Goal: Task Accomplishment & Management: Complete application form

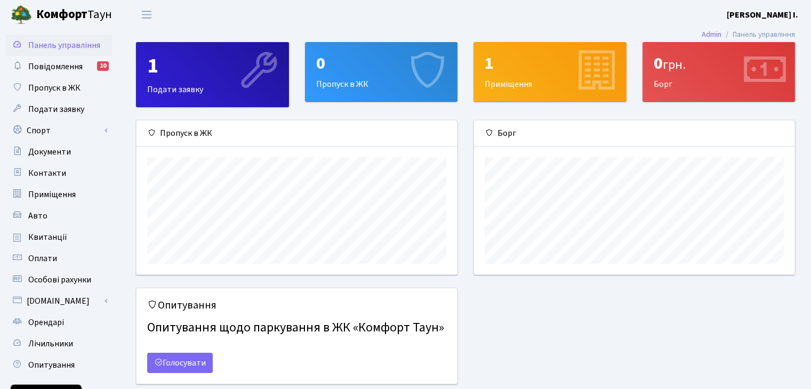
scroll to position [154, 320]
click at [210, 75] on div "1" at bounding box center [212, 66] width 131 height 26
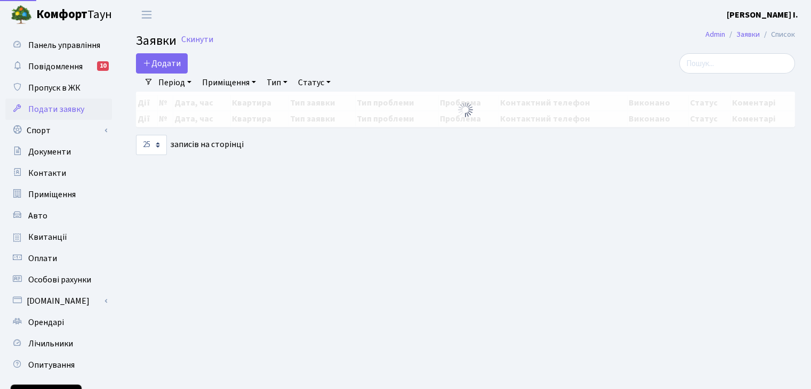
select select "25"
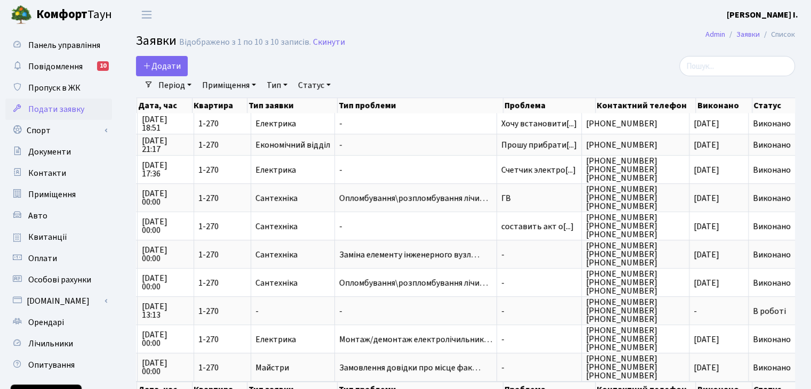
scroll to position [0, 12]
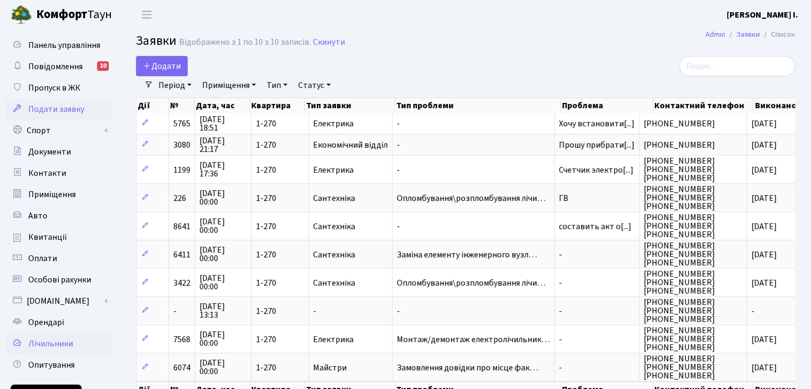
click at [57, 345] on span "Лічильники" at bounding box center [50, 344] width 45 height 12
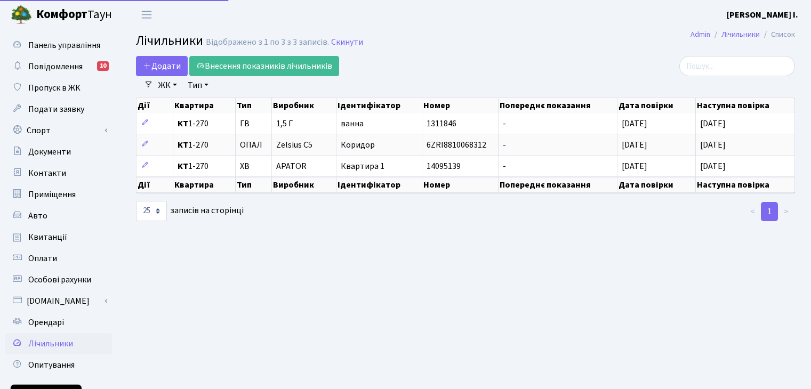
select select "25"
click at [56, 83] on span "Пропуск в ЖК" at bounding box center [54, 88] width 52 height 12
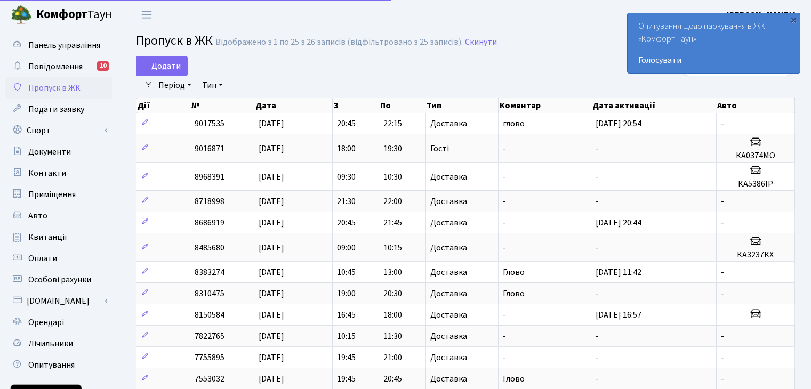
select select "25"
click at [148, 68] on icon at bounding box center [147, 65] width 9 height 9
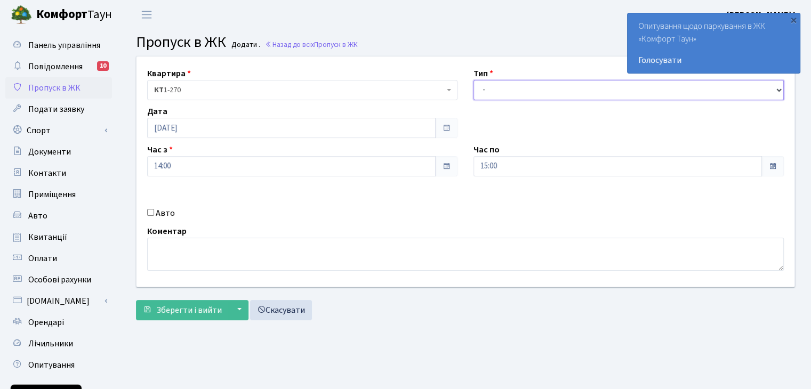
click at [506, 94] on select "- Доставка Таксі Гості Сервіс" at bounding box center [629, 90] width 310 height 20
click at [221, 15] on header "[PERSON_NAME] Молодих [PERSON_NAME] І. Мій обліковий запис Вийти" at bounding box center [405, 14] width 811 height 29
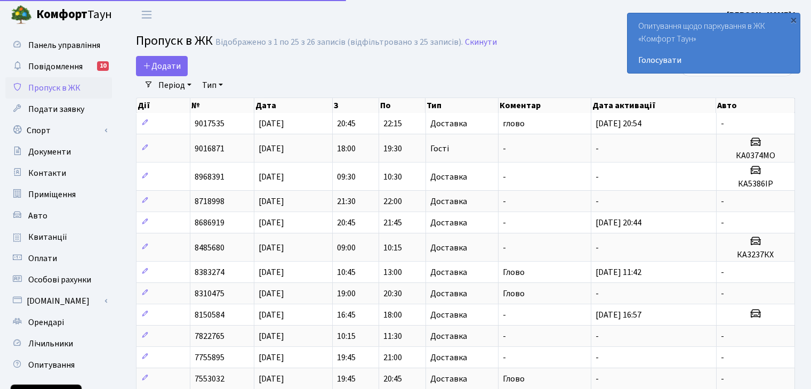
select select "25"
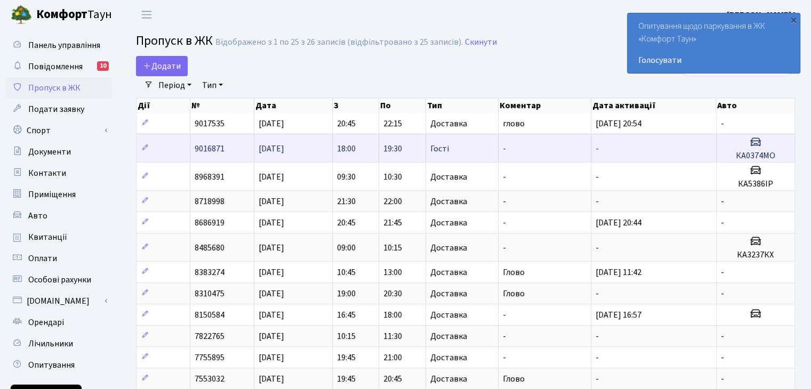
click at [407, 151] on td "19:30" at bounding box center [402, 148] width 46 height 28
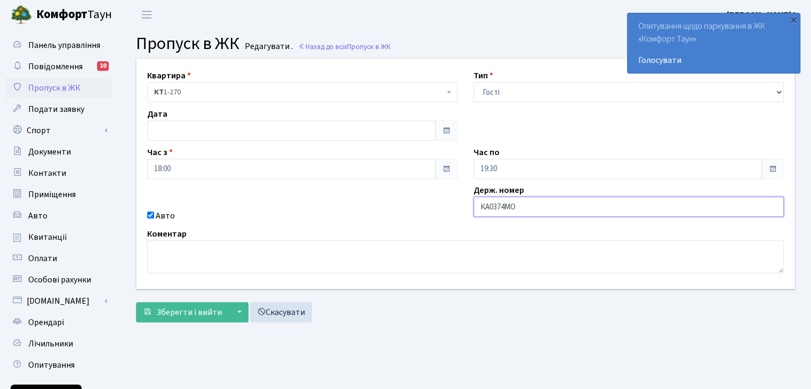
click at [500, 211] on input "КА0374МО" at bounding box center [629, 207] width 310 height 20
click at [499, 210] on input "КА0374МО" at bounding box center [629, 207] width 310 height 20
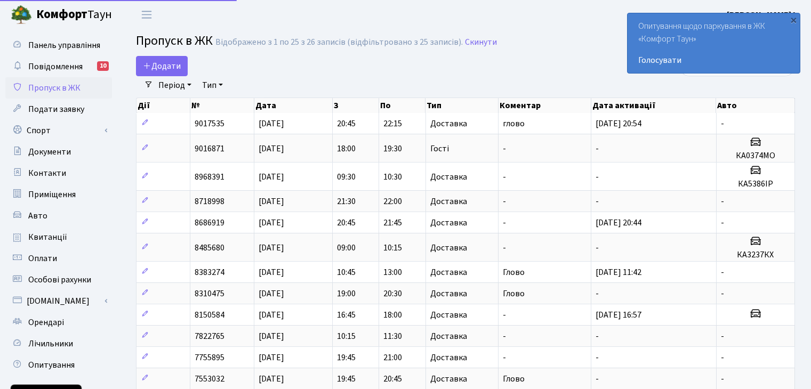
select select "25"
click at [159, 61] on span "Додати" at bounding box center [162, 66] width 38 height 12
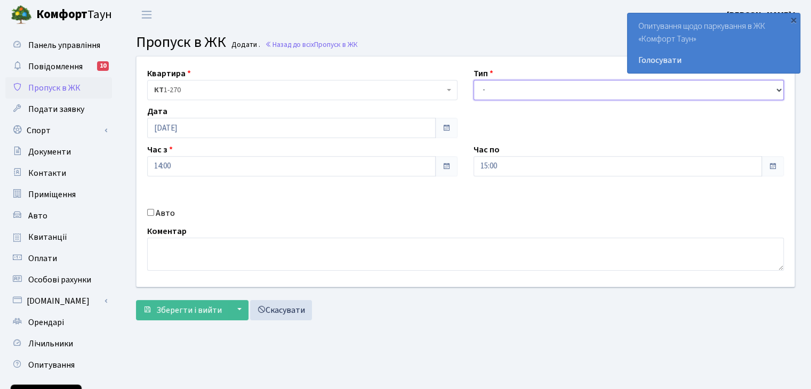
click at [505, 90] on select "- Доставка Таксі Гості Сервіс" at bounding box center [629, 90] width 310 height 20
select select "3"
click at [474, 80] on select "- Доставка Таксі Гості Сервіс" at bounding box center [629, 90] width 310 height 20
click at [181, 216] on div "Авто" at bounding box center [302, 213] width 326 height 13
click at [151, 213] on input "Авто" at bounding box center [150, 212] width 7 height 7
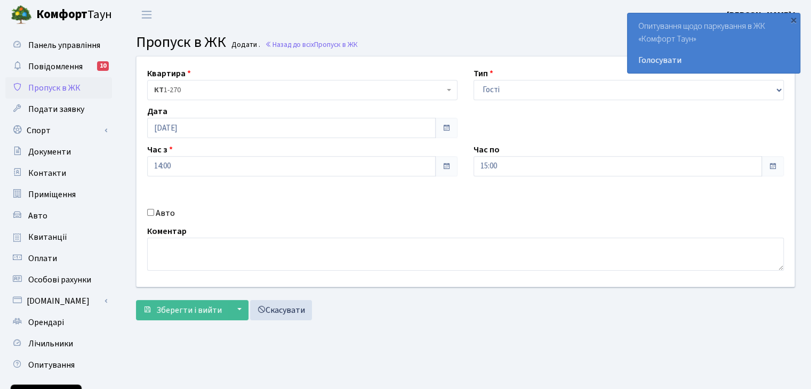
checkbox input "true"
click at [165, 248] on textarea at bounding box center [465, 254] width 637 height 33
click at [519, 203] on input "text" at bounding box center [629, 204] width 310 height 20
paste input "КА0374МО"
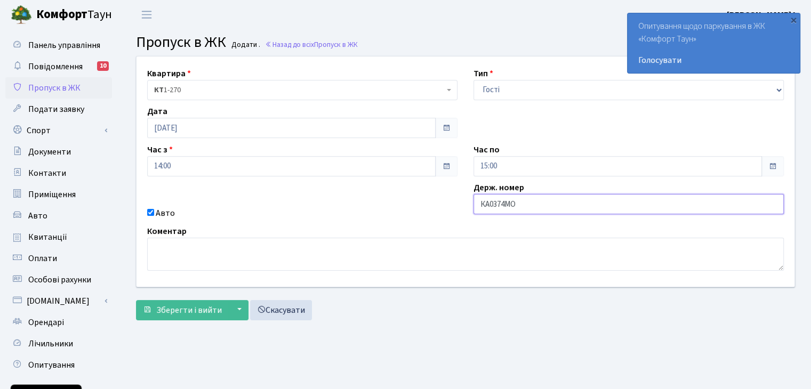
type input "КА0374МО"
click at [446, 166] on span at bounding box center [446, 166] width 9 height 9
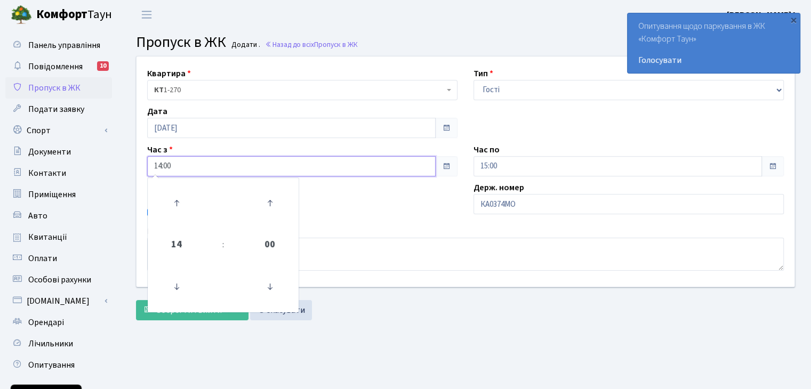
click at [403, 169] on input "14:00" at bounding box center [291, 166] width 289 height 20
click at [271, 195] on icon at bounding box center [269, 203] width 29 height 29
type input "14:15"
click at [414, 203] on div "Квартира <b>КТ</b>&nbsp;&nbsp;&nbsp;&nbsp;1-270 КТ 1-270 Тип - Доставка Таксі Г…" at bounding box center [466, 172] width 674 height 230
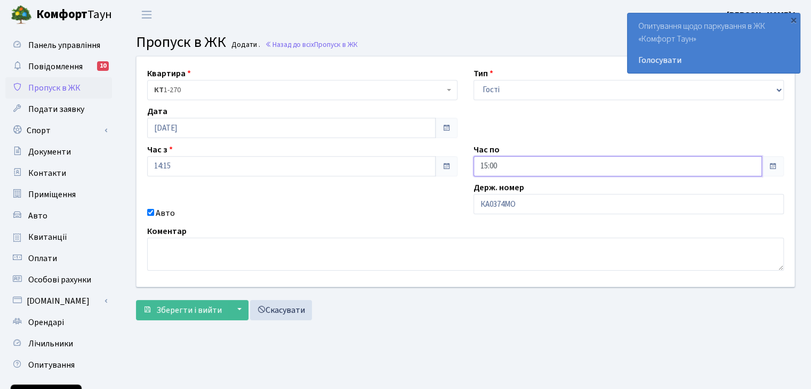
click at [508, 166] on input "15:00" at bounding box center [618, 166] width 289 height 20
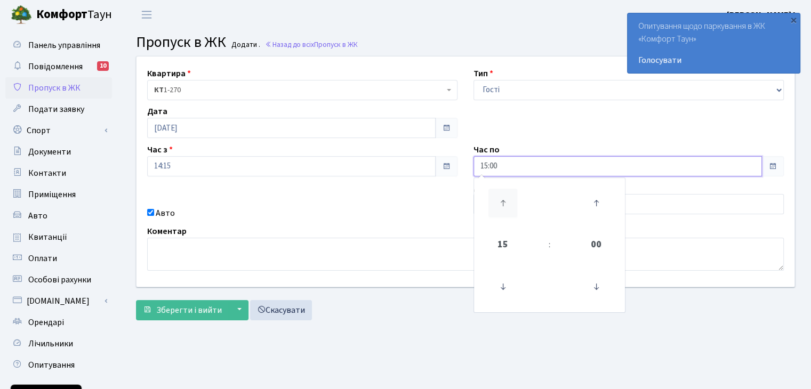
click at [499, 200] on icon at bounding box center [503, 203] width 29 height 29
type input "16:00"
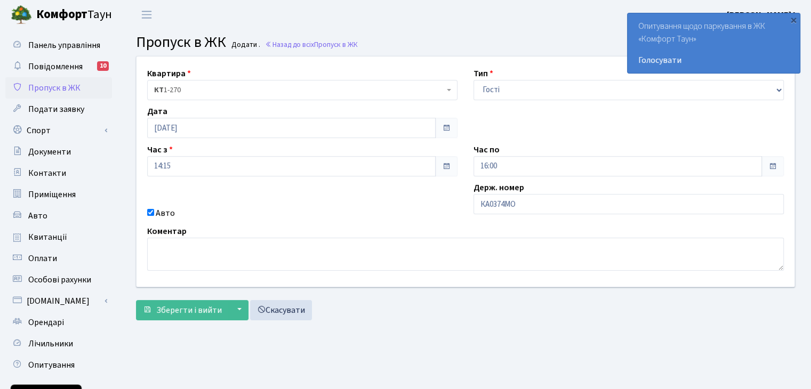
click at [453, 205] on div "Квартира <b>КТ</b>&nbsp;&nbsp;&nbsp;&nbsp;1-270 КТ 1-270 Тип - Доставка Таксі Г…" at bounding box center [466, 172] width 674 height 230
drag, startPoint x: 190, startPoint y: 305, endPoint x: 183, endPoint y: 299, distance: 9.1
click at [185, 301] on button "Зберегти і вийти" at bounding box center [182, 310] width 93 height 20
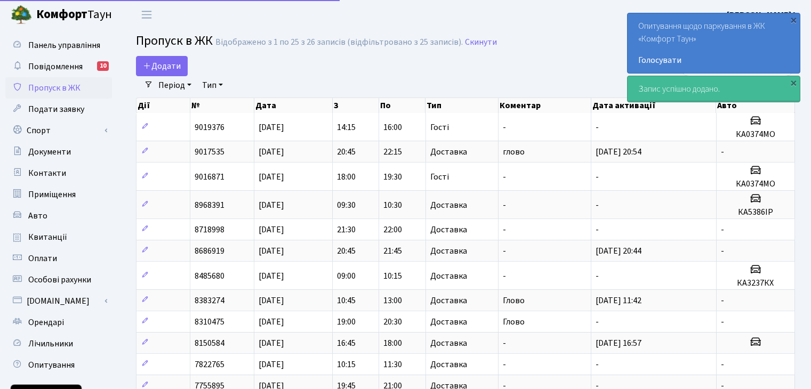
select select "25"
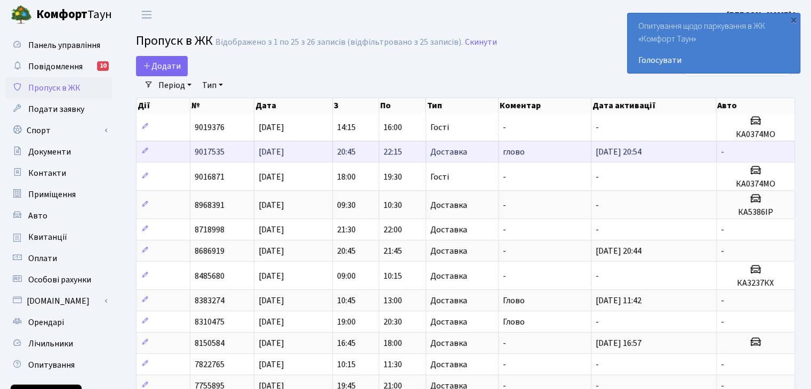
click at [639, 153] on span "26.09.2025, 20:54" at bounding box center [619, 152] width 46 height 12
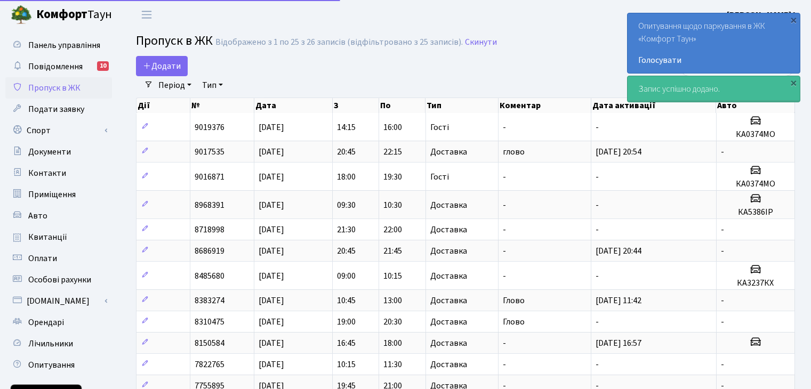
select select "25"
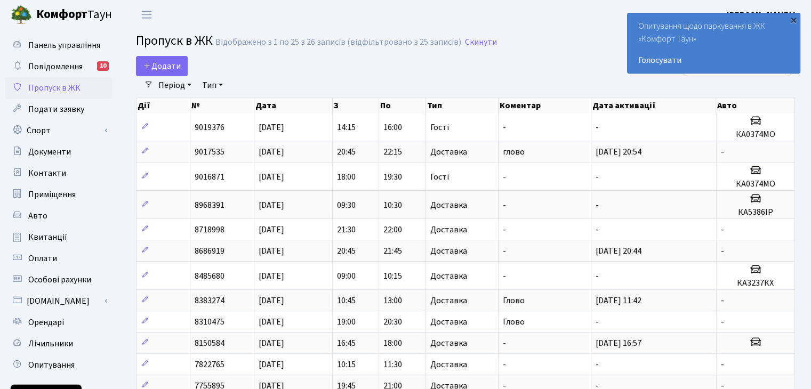
click at [792, 18] on div "×" at bounding box center [793, 19] width 11 height 11
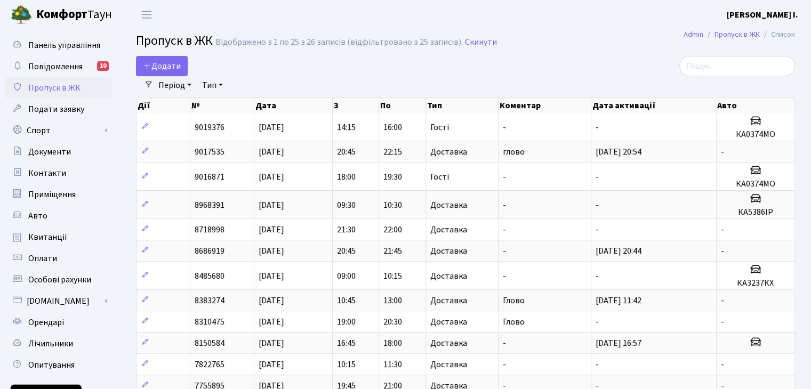
click at [606, 11] on header "[PERSON_NAME] Молодих [PERSON_NAME] І. Мій обліковий запис Вийти" at bounding box center [405, 14] width 811 height 29
